Goal: Use online tool/utility

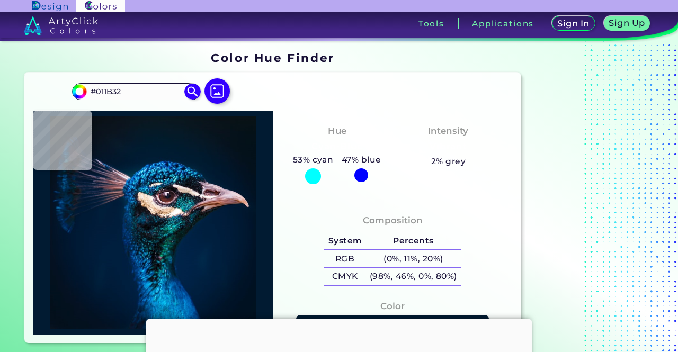
type input "#00192d"
type input "#00192D"
type input "#091722"
type input "#09171f"
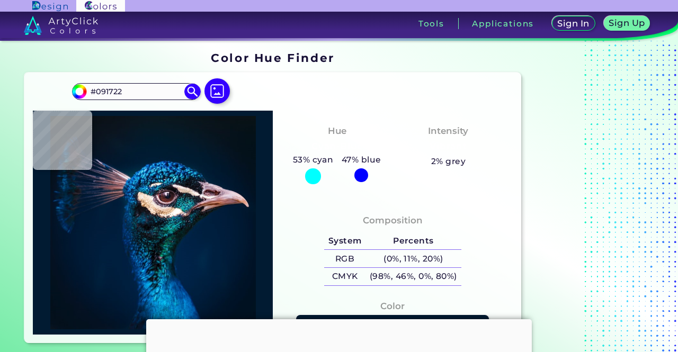
type input "#09171F"
type input "#0b151e"
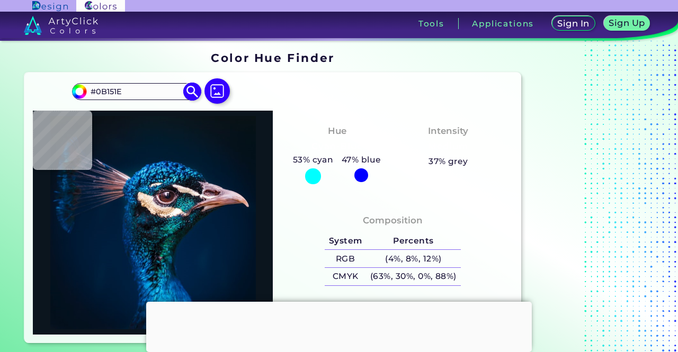
click at [160, 92] on input "#0B151E" at bounding box center [136, 91] width 98 height 14
type input "#"
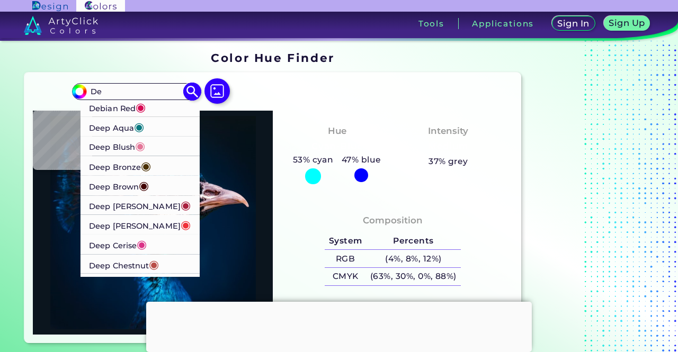
type input "De"
click at [143, 110] on span "◉" at bounding box center [141, 107] width 10 height 14
type input "#d70a53"
type input "#D70A53"
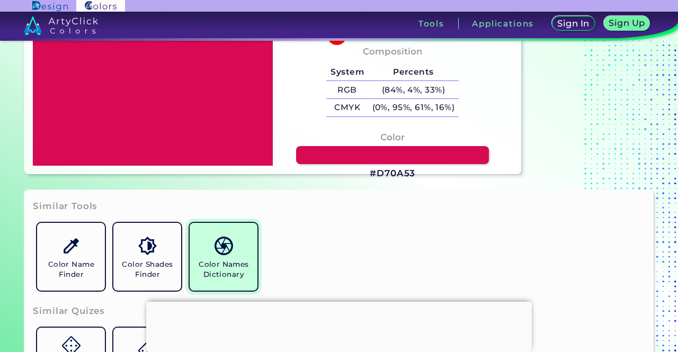
scroll to position [168, 0]
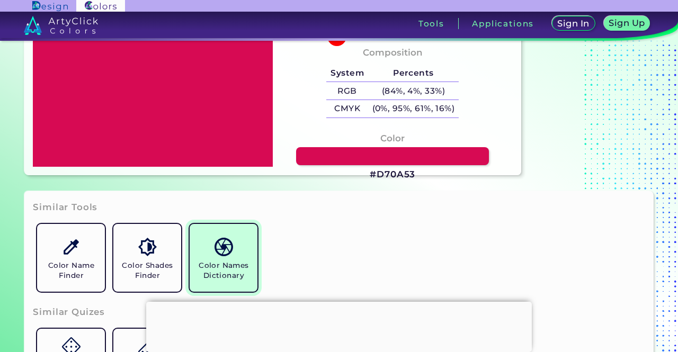
click at [226, 250] on img at bounding box center [223, 247] width 19 height 19
